Goal: Transaction & Acquisition: Subscribe to service/newsletter

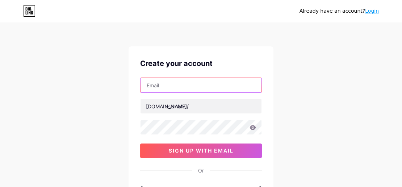
click at [174, 88] on input "text" at bounding box center [200, 85] width 121 height 14
type input "[EMAIL_ADDRESS][DOMAIN_NAME]"
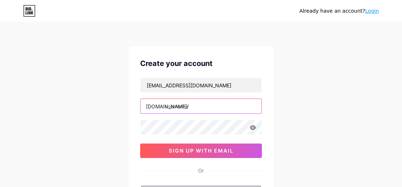
click at [181, 105] on input "text" at bounding box center [200, 106] width 121 height 14
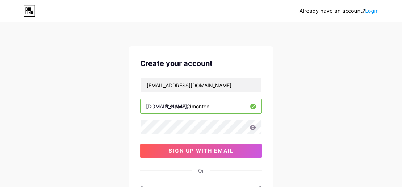
type input "fastcashedmonton"
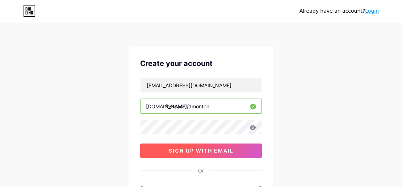
click at [179, 150] on span "sign up with email" at bounding box center [201, 150] width 65 height 6
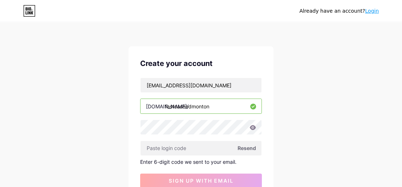
click at [245, 145] on span "Resend" at bounding box center [246, 148] width 18 height 8
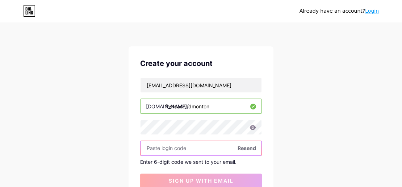
paste input "145964"
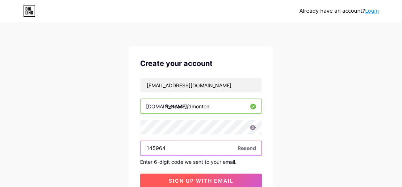
type input "145964"
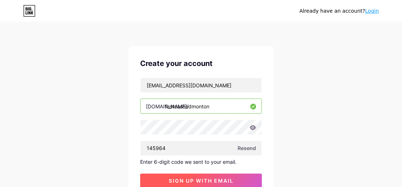
click at [193, 182] on span "sign up with email" at bounding box center [201, 180] width 65 height 6
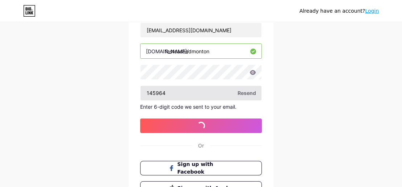
scroll to position [72, 0]
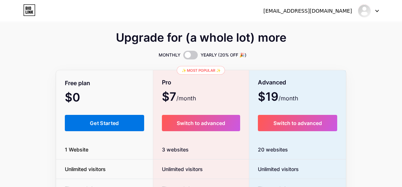
click at [111, 123] on span "Get Started" at bounding box center [104, 123] width 29 height 6
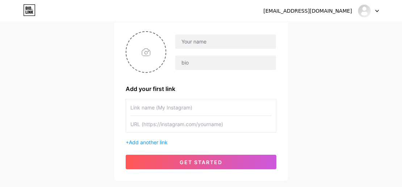
scroll to position [72, 0]
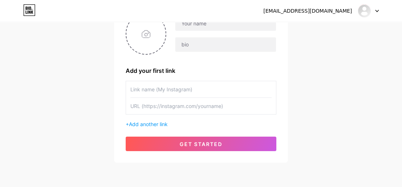
click at [174, 89] on input "text" at bounding box center [200, 89] width 141 height 16
click at [173, 108] on input "text" at bounding box center [200, 106] width 141 height 16
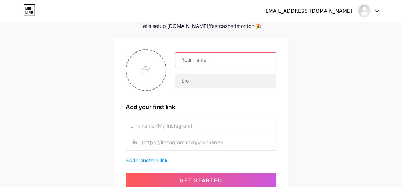
click at [192, 59] on input "text" at bounding box center [225, 59] width 101 height 14
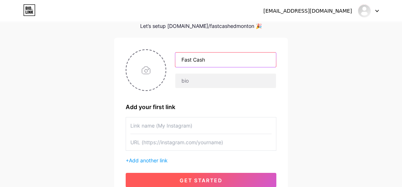
type input "Fast Cash"
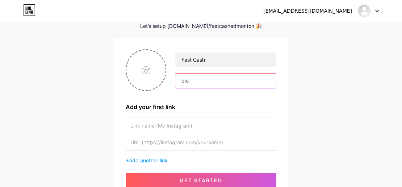
click at [193, 82] on input "text" at bounding box center [225, 80] width 101 height 14
paste input "Car Title Loans Edmonton offers fast, easy, and hassle-free vehicle title loans…"
type input "Car Title Loans Edmonton offers fast, easy, and hassle-free vehicle title loans…"
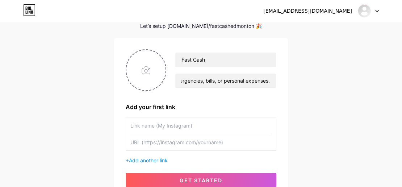
scroll to position [0, 0]
click at [166, 127] on input "text" at bounding box center [200, 125] width 141 height 16
click at [164, 144] on input "text" at bounding box center [200, 142] width 141 height 16
paste input "[URL][DOMAIN_NAME]"
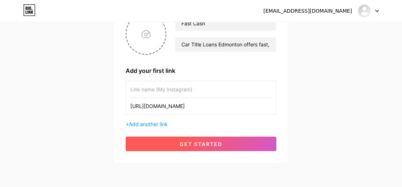
type input "[URL][DOMAIN_NAME]"
click at [185, 144] on span "get started" at bounding box center [200, 144] width 43 height 6
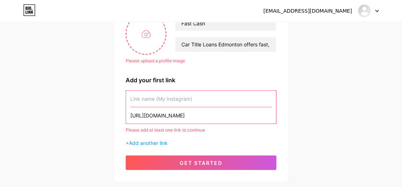
click at [161, 96] on input "text" at bounding box center [200, 98] width 141 height 16
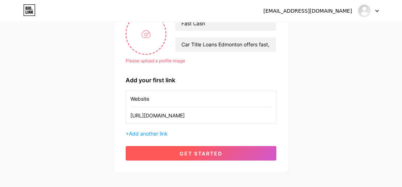
type input "Website"
click at [174, 154] on button "get started" at bounding box center [201, 153] width 150 height 14
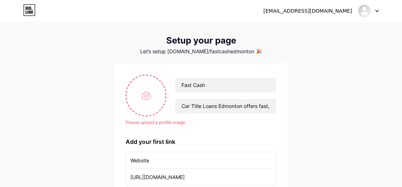
scroll to position [0, 0]
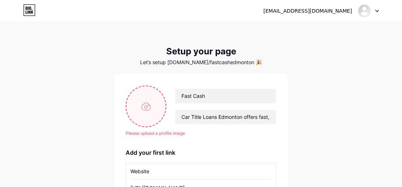
click at [150, 102] on input "file" at bounding box center [145, 106] width 39 height 40
type input "C:\fakepath\pexels-freestockpro-12932833.jpg"
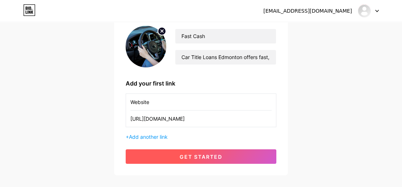
scroll to position [72, 0]
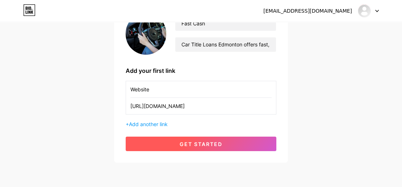
click at [187, 144] on span "get started" at bounding box center [200, 144] width 43 height 6
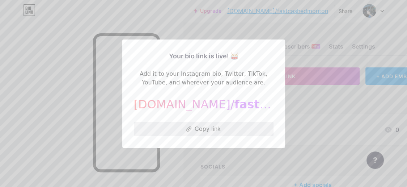
click at [199, 130] on button "Copy link" at bounding box center [204, 129] width 140 height 14
